Goal: Transaction & Acquisition: Purchase product/service

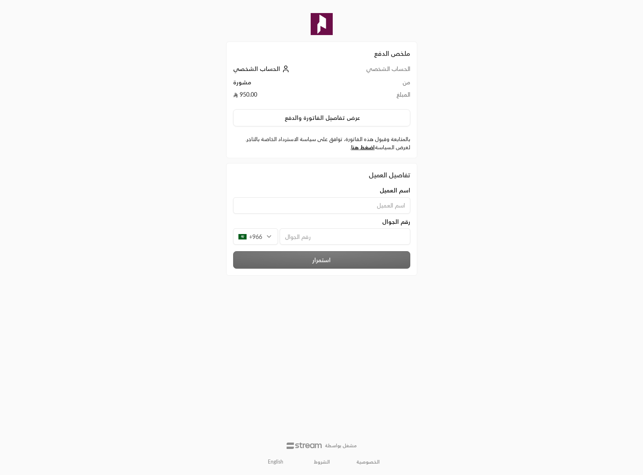
click at [334, 122] on button "عرض تفاصيل الفاتورة والدفع" at bounding box center [321, 117] width 177 height 17
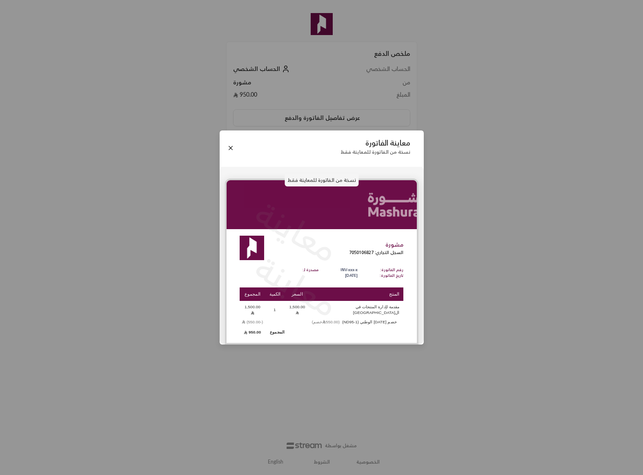
click at [569, 305] on div "معاينة الفاتورة نسخة من الفاتورة للمعاينة فقط نسخة من الفاتورة للمعاينة فقط معا…" at bounding box center [321, 237] width 643 height 475
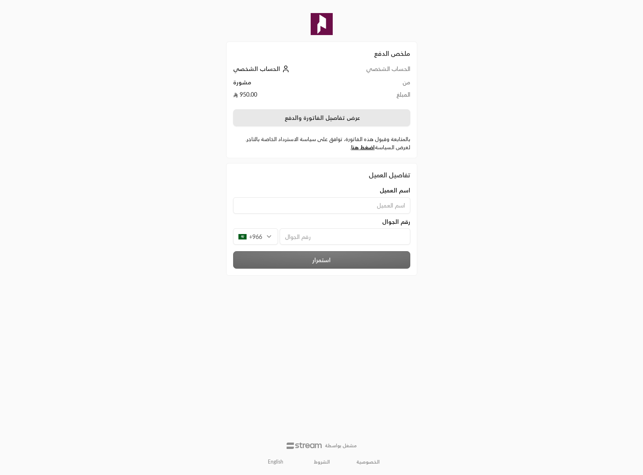
click at [366, 115] on button "عرض تفاصيل الفاتورة والدفع" at bounding box center [321, 117] width 177 height 17
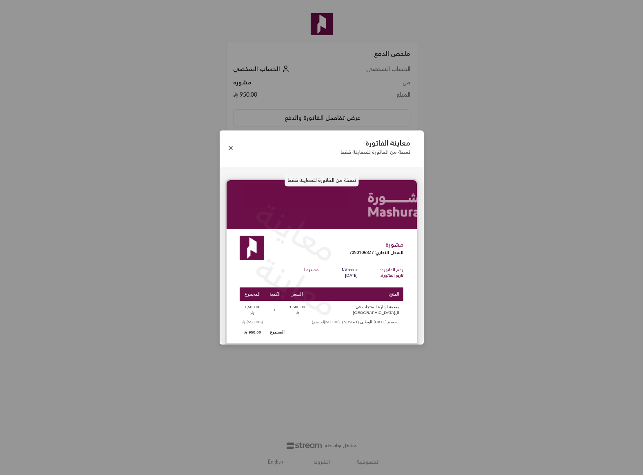
click at [450, 188] on div "معاينة الفاتورة نسخة من الفاتورة للمعاينة فقط نسخة من الفاتورة للمعاينة فقط معا…" at bounding box center [321, 237] width 643 height 475
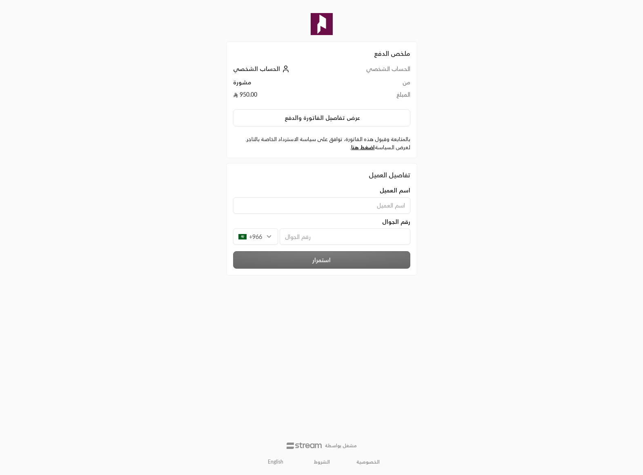
click at [399, 202] on input at bounding box center [321, 205] width 177 height 16
type input "[PERSON_NAME]"
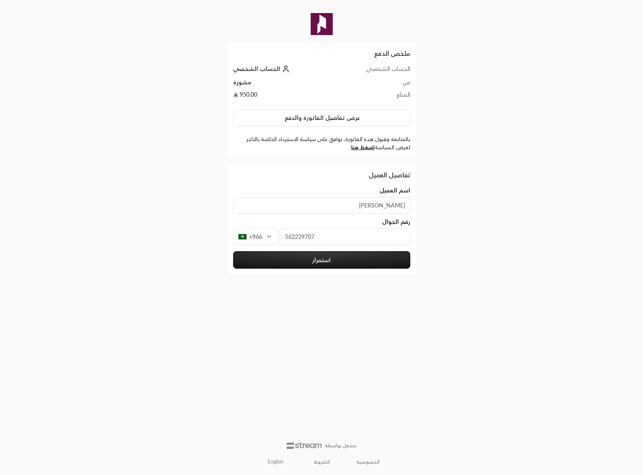
type input "562229707"
click at [391, 255] on button "استمرار" at bounding box center [321, 260] width 177 height 18
